Goal: Task Accomplishment & Management: Use online tool/utility

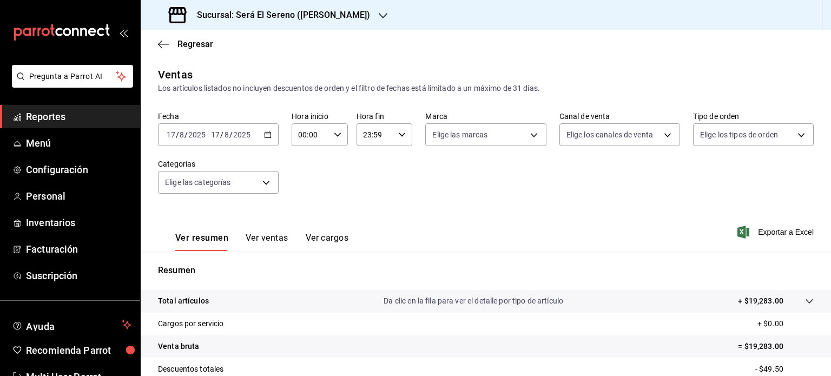
scroll to position [128, 0]
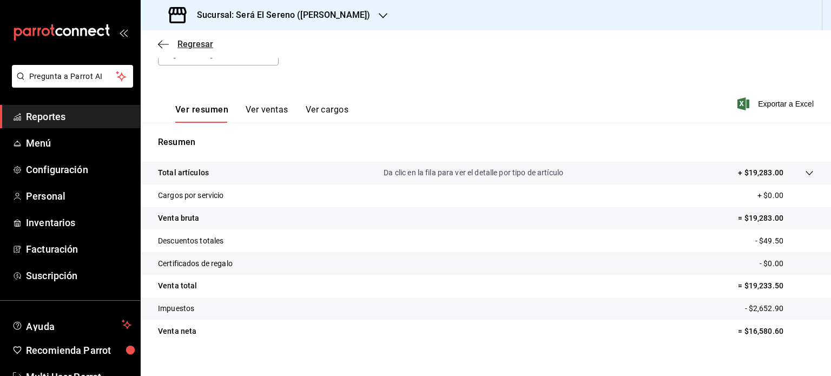
click at [160, 44] on icon "button" at bounding box center [163, 44] width 11 height 1
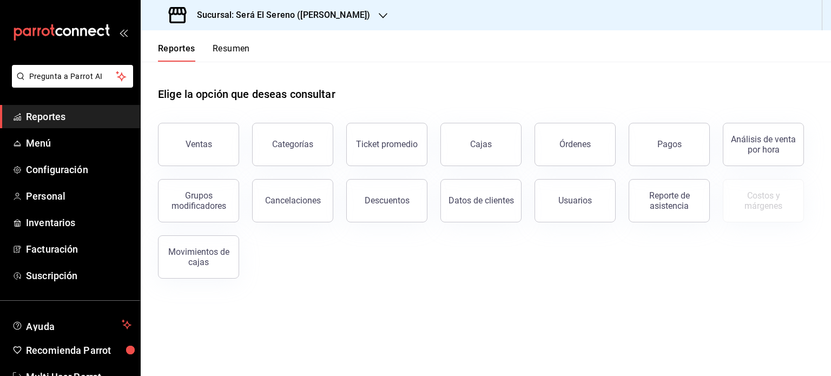
click at [379, 15] on icon "button" at bounding box center [383, 15] width 9 height 5
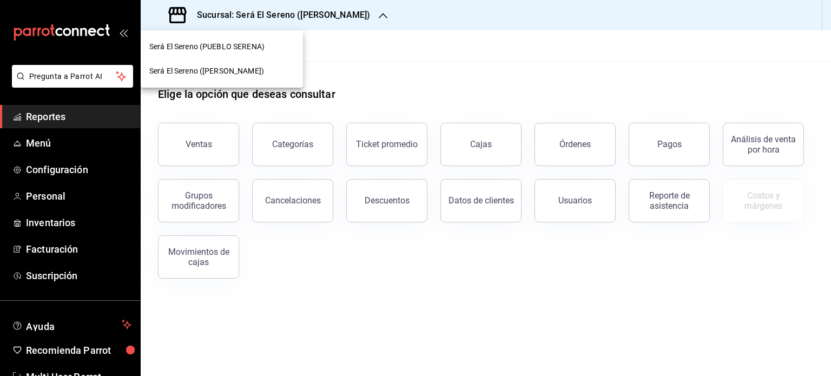
click at [287, 49] on div "Será El Sereno (PUEBLO SERENA)" at bounding box center [221, 46] width 145 height 11
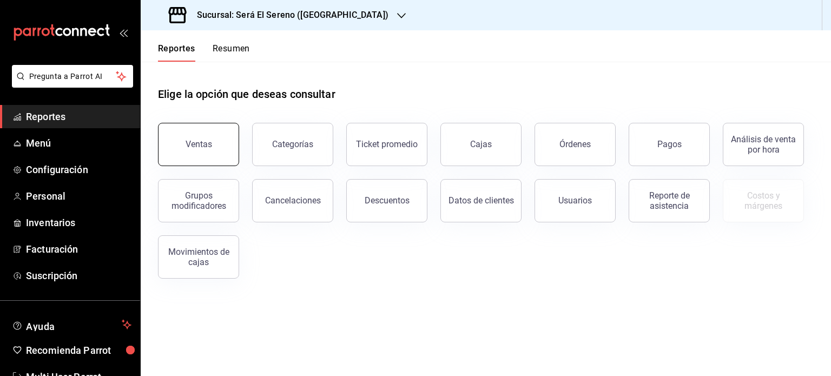
click at [199, 143] on div "Ventas" at bounding box center [199, 144] width 27 height 10
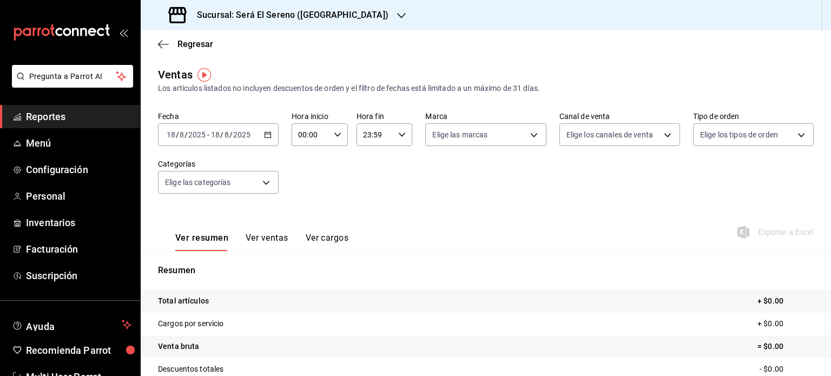
click at [266, 133] on icon "button" at bounding box center [268, 135] width 8 height 8
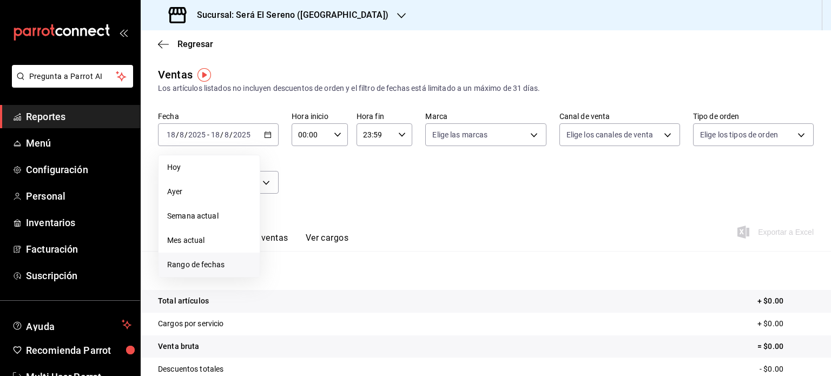
click at [226, 267] on span "Rango de fechas" at bounding box center [209, 264] width 84 height 11
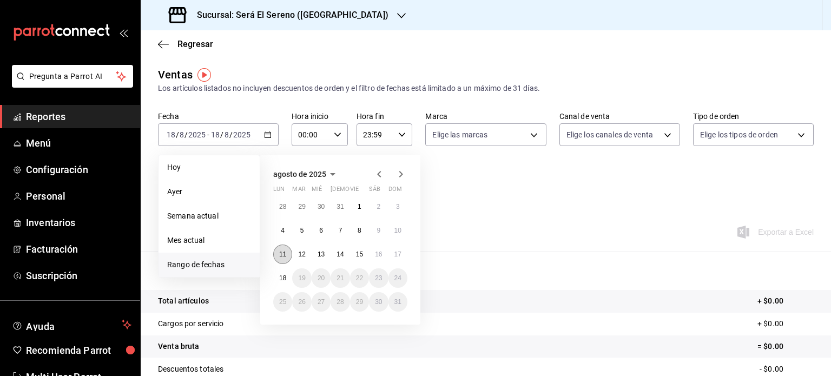
click at [281, 251] on abbr "11" at bounding box center [282, 255] width 7 height 8
drag, startPoint x: 281, startPoint y: 250, endPoint x: 394, endPoint y: 253, distance: 112.1
click at [394, 253] on div "28 29 30 31 1 2 3 4 5 6 7 8 9 10 11 12 13 14 15 16 17 18 19 20 21 22 23 24 25 2…" at bounding box center [340, 254] width 134 height 115
click at [394, 253] on button "17" at bounding box center [398, 254] width 19 height 19
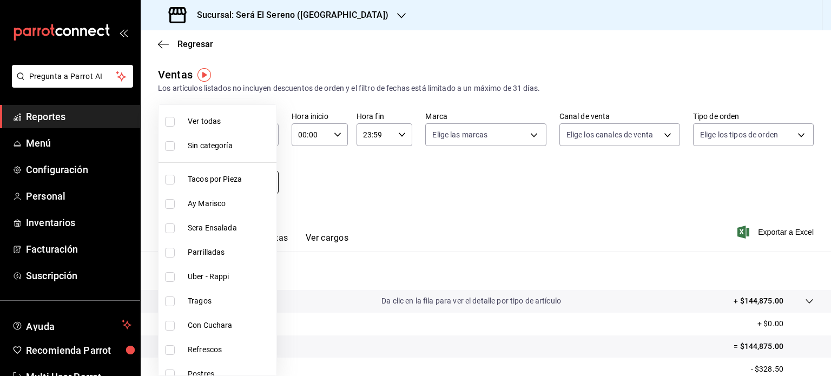
click at [264, 185] on body "Pregunta a Parrot AI Reportes Menú Configuración Personal Inventarios Facturaci…" at bounding box center [415, 188] width 831 height 376
click at [172, 303] on input "checkbox" at bounding box center [170, 302] width 10 height 10
checkbox input "true"
type input "2f4fa6db-842e-4c5a-8905-5e5d06dd0b90"
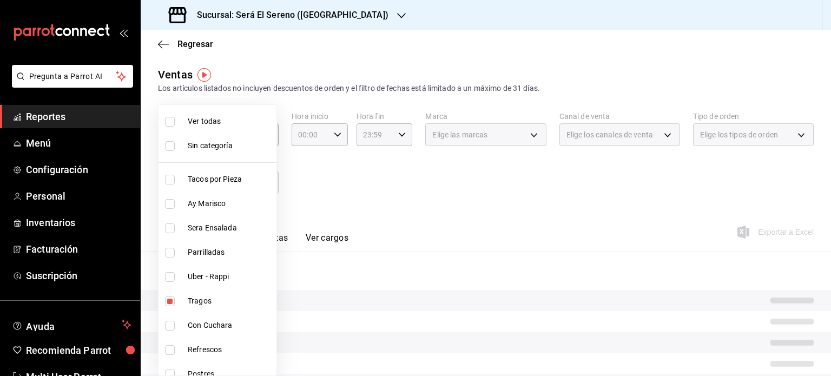
click at [168, 349] on input "checkbox" at bounding box center [170, 350] width 10 height 10
checkbox input "true"
type input "2f4fa6db-842e-4c5a-8905-5e5d06dd0b90,80554970-a309-4cf5-a4f3-341e347931d4"
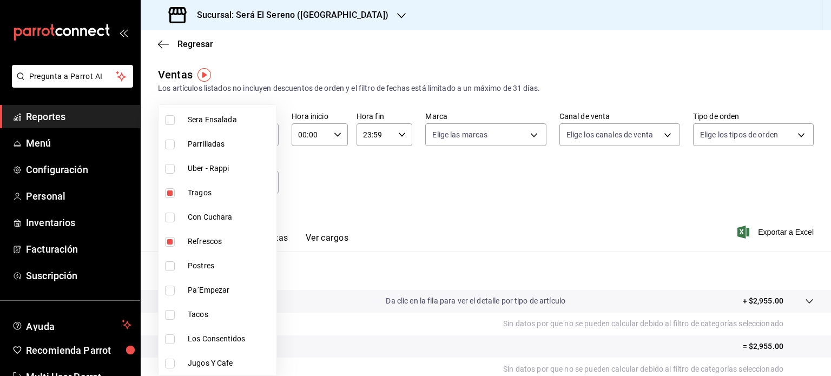
scroll to position [130, 0]
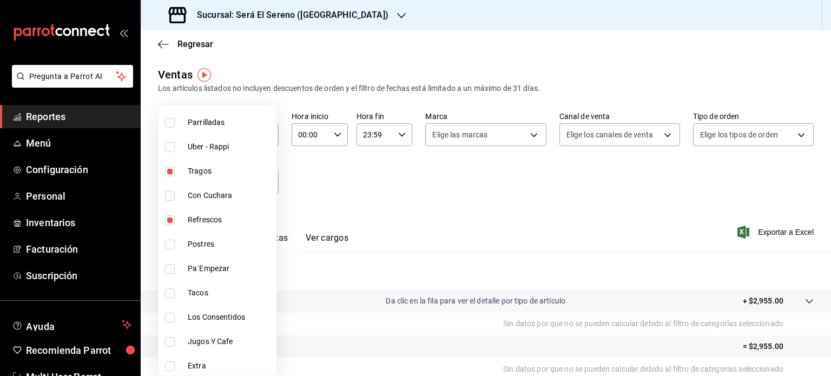
click at [168, 246] on input "checkbox" at bounding box center [170, 245] width 10 height 10
checkbox input "true"
type input "2f4fa6db-842e-4c5a-8905-5e5d06dd0b90,80554970-a309-4cf5-a4f3-341e347931d4,63b1c…"
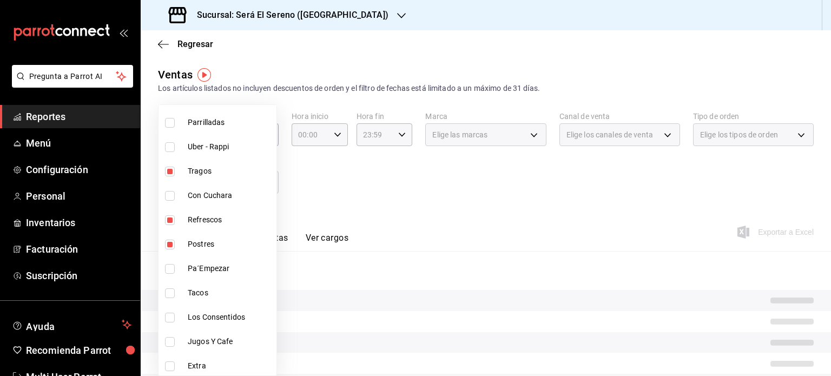
click at [167, 341] on input "checkbox" at bounding box center [170, 342] width 10 height 10
checkbox input "true"
type input "2f4fa6db-842e-4c5a-8905-5e5d06dd0b90,80554970-a309-4cf5-a4f3-341e347931d4,63b1c…"
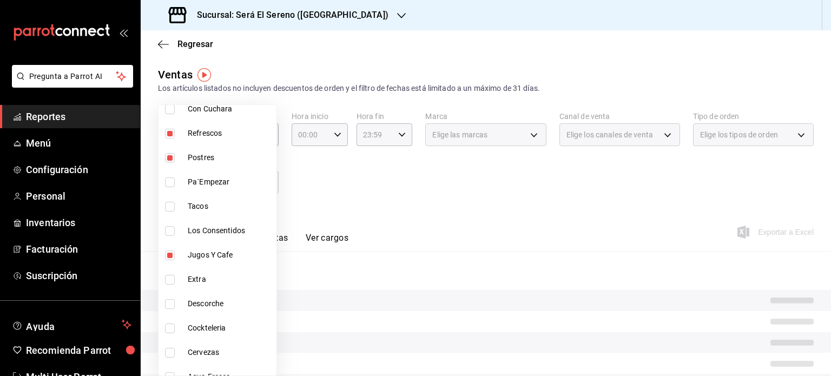
scroll to position [229, 0]
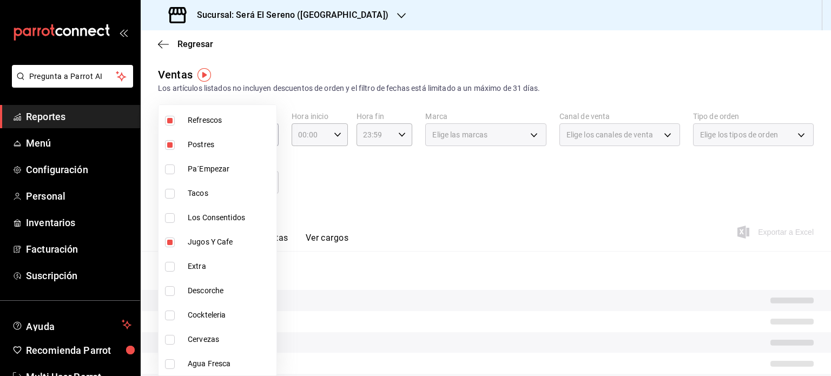
click at [169, 291] on input "checkbox" at bounding box center [170, 291] width 10 height 10
checkbox input "true"
type input "2f4fa6db-842e-4c5a-8905-5e5d06dd0b90,80554970-a309-4cf5-a4f3-341e347931d4,63b1c…"
click at [168, 318] on input "checkbox" at bounding box center [170, 316] width 10 height 10
checkbox input "true"
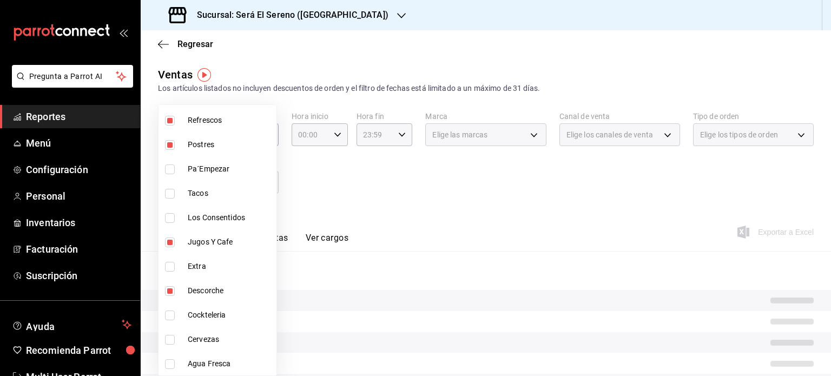
type input "2f4fa6db-842e-4c5a-8905-5e5d06dd0b90,80554970-a309-4cf5-a4f3-341e347931d4,63b1c…"
click at [168, 338] on input "checkbox" at bounding box center [170, 340] width 10 height 10
checkbox input "true"
type input "2f4fa6db-842e-4c5a-8905-5e5d06dd0b90,80554970-a309-4cf5-a4f3-341e347931d4,63b1c…"
click at [170, 361] on input "checkbox" at bounding box center [170, 364] width 10 height 10
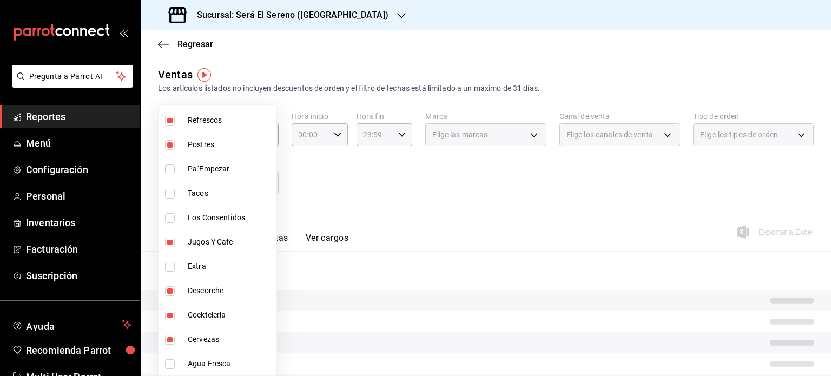
checkbox input "true"
type input "2f4fa6db-842e-4c5a-8905-5e5d06dd0b90,80554970-a309-4cf5-a4f3-341e347931d4,63b1c…"
click at [456, 56] on div at bounding box center [415, 188] width 831 height 376
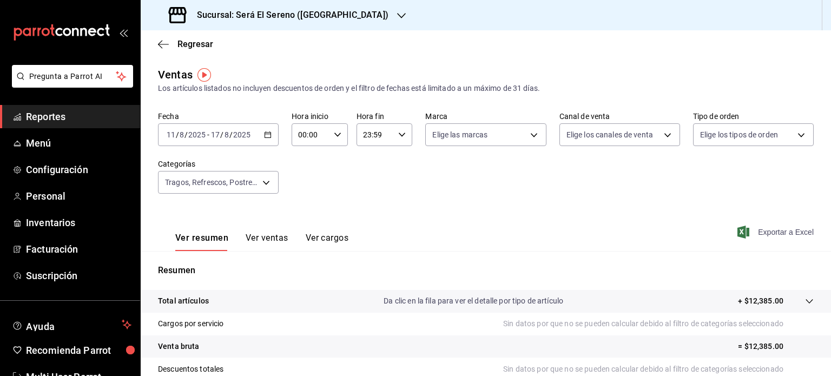
click at [773, 232] on span "Exportar a Excel" at bounding box center [777, 232] width 74 height 13
